Goal: Task Accomplishment & Management: Manage account settings

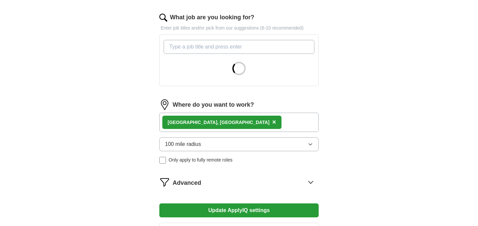
scroll to position [211, 0]
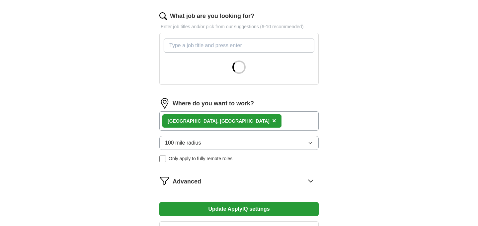
click at [219, 144] on button "100 mile radius" at bounding box center [238, 143] width 159 height 14
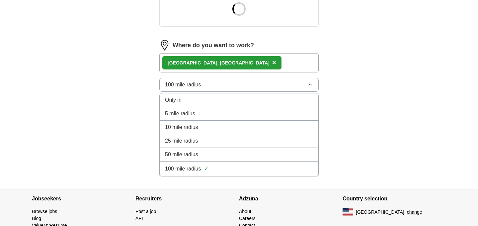
scroll to position [270, 0]
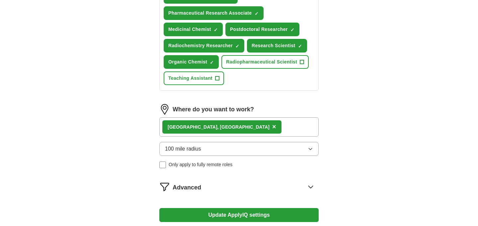
scroll to position [310, 0]
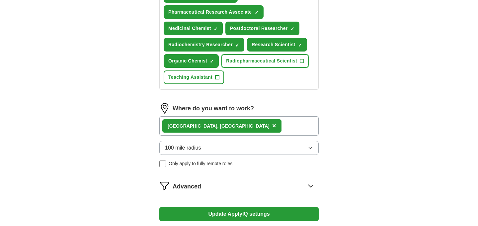
click at [301, 54] on button "Radiopharmaceutical Scientist +" at bounding box center [264, 61] width 87 height 14
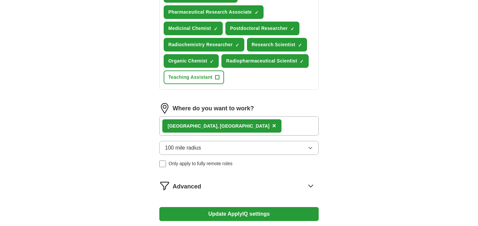
click at [272, 122] on span "×" at bounding box center [274, 125] width 4 height 7
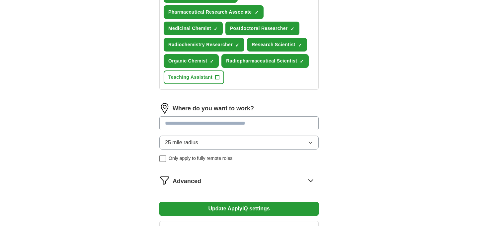
click at [201, 116] on input at bounding box center [238, 123] width 159 height 14
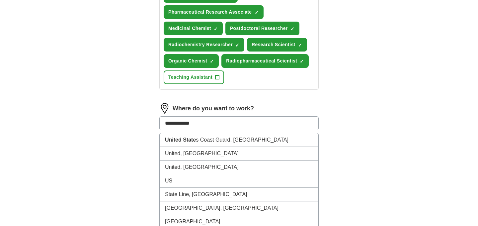
type input "**********"
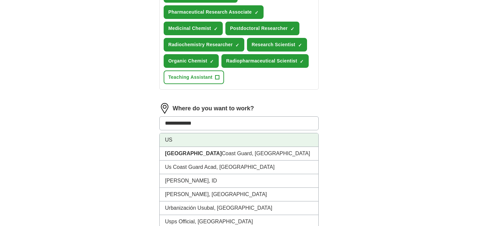
click at [201, 133] on li "US" at bounding box center [239, 140] width 159 height 14
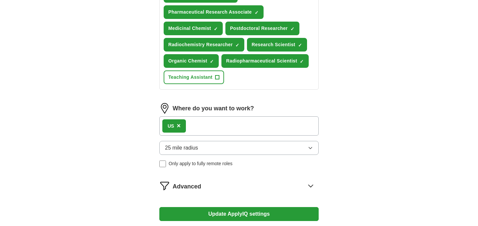
click at [235, 141] on button "25 mile radius" at bounding box center [238, 148] width 159 height 14
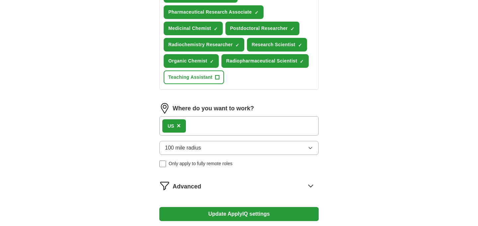
click at [216, 207] on button "Update ApplyIQ settings" at bounding box center [238, 214] width 159 height 14
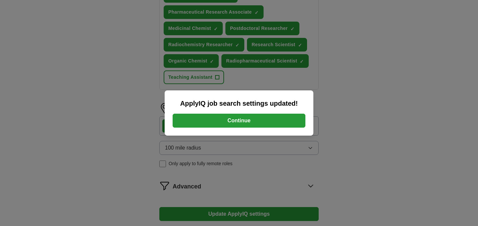
click at [230, 120] on button "Continue" at bounding box center [239, 121] width 133 height 14
